Goal: Task Accomplishment & Management: Manage account settings

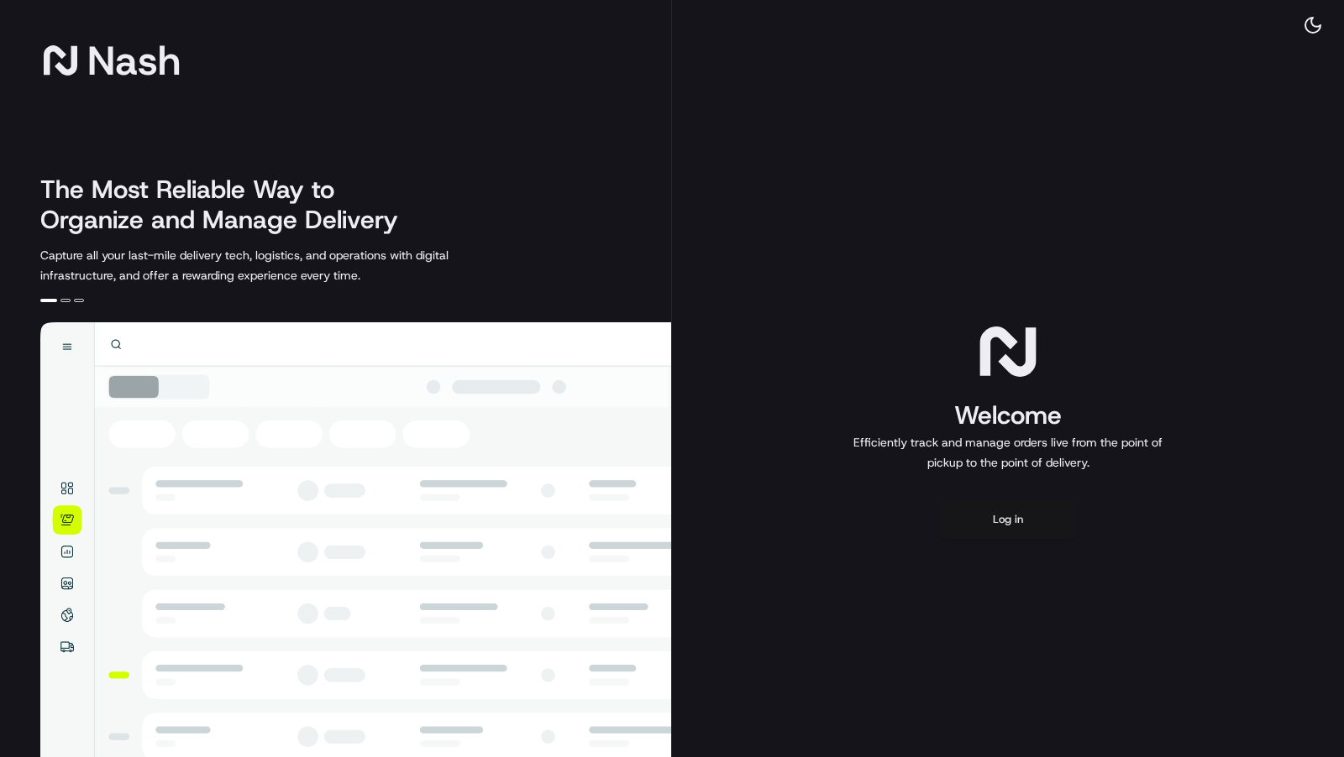
click at [1017, 521] on button "Log in" at bounding box center [1007, 520] width 134 height 40
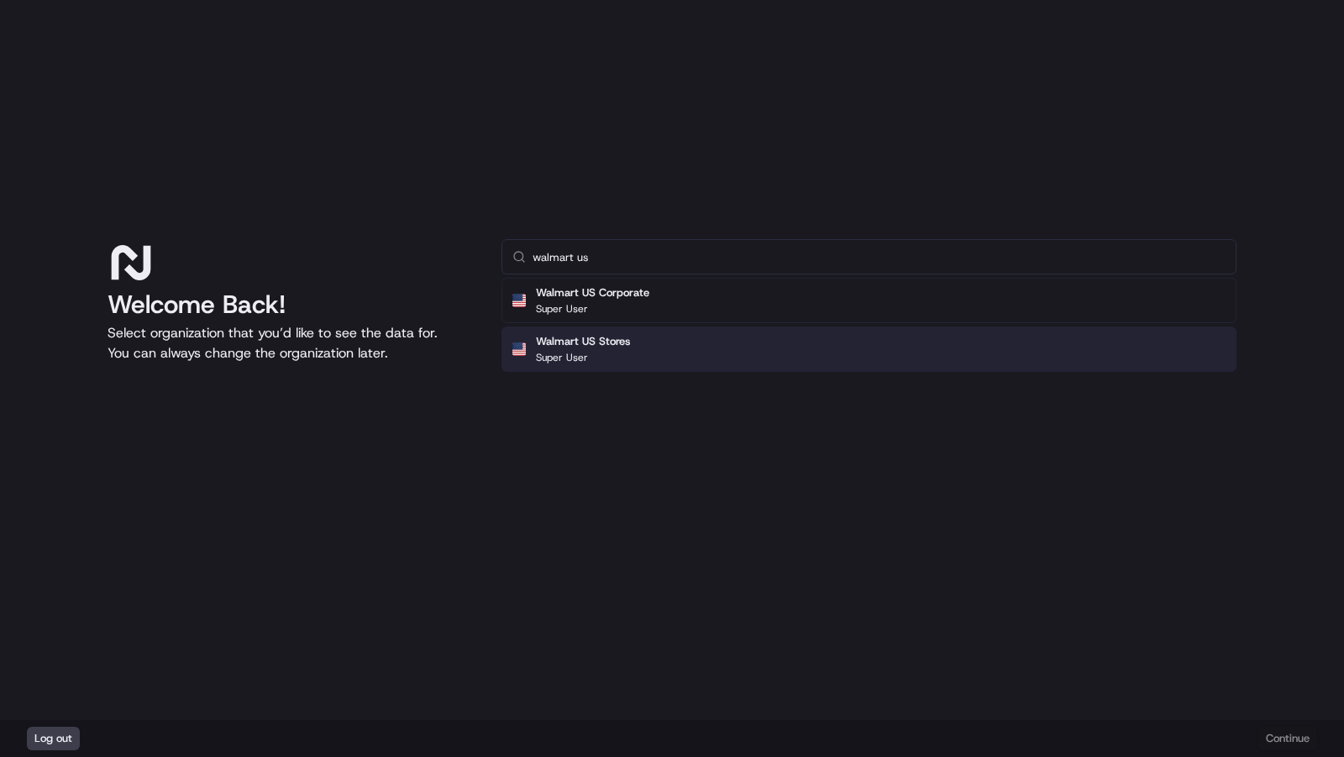
type input "walmart us"
click at [676, 349] on div "Walmart US Stores Super User" at bounding box center [868, 349] width 735 height 45
click at [1319, 743] on div "Log out Continue" at bounding box center [672, 738] width 1344 height 37
click at [1298, 737] on button "Continue" at bounding box center [1287, 739] width 59 height 24
